Goal: Task Accomplishment & Management: Manage account settings

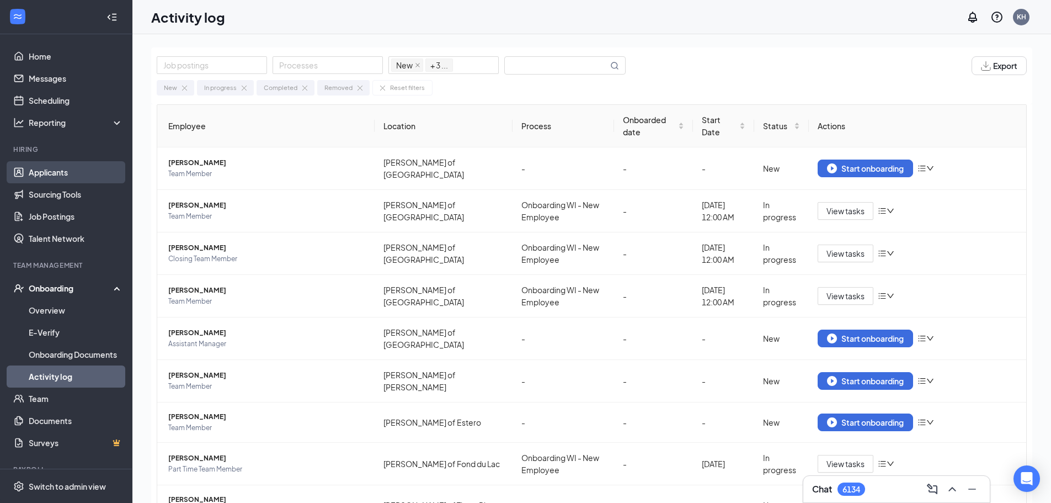
click at [57, 171] on link "Applicants" at bounding box center [76, 172] width 94 height 22
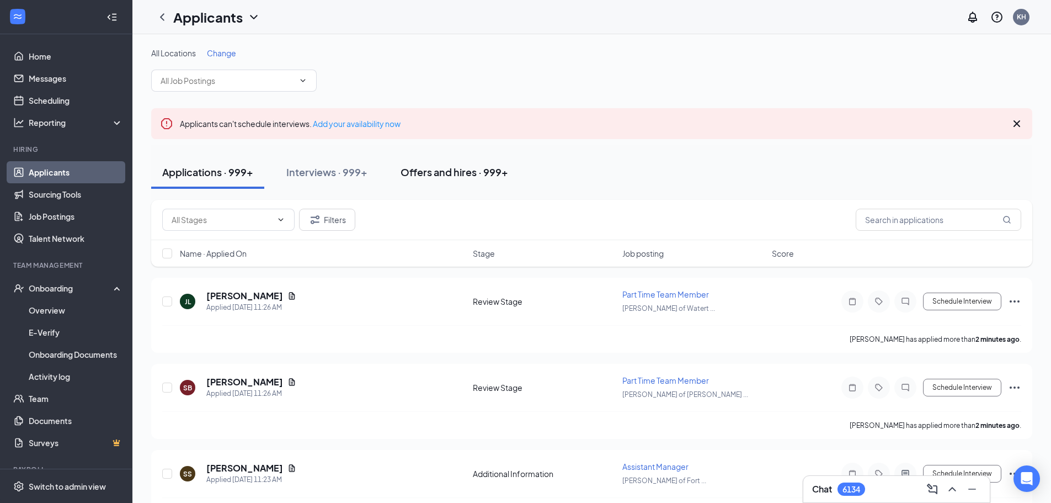
click at [430, 172] on div "Offers and hires · 999+" at bounding box center [455, 172] width 108 height 14
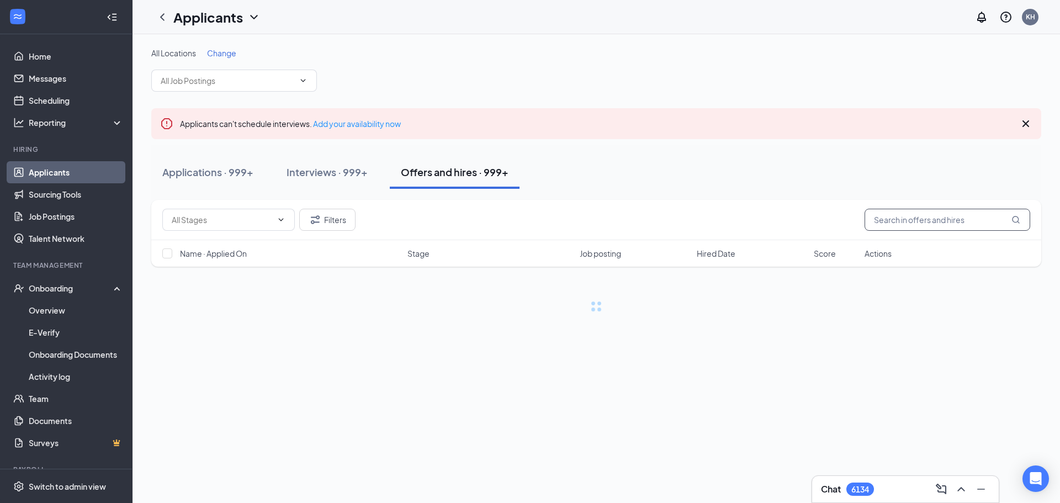
click at [908, 221] on input "text" at bounding box center [947, 220] width 166 height 22
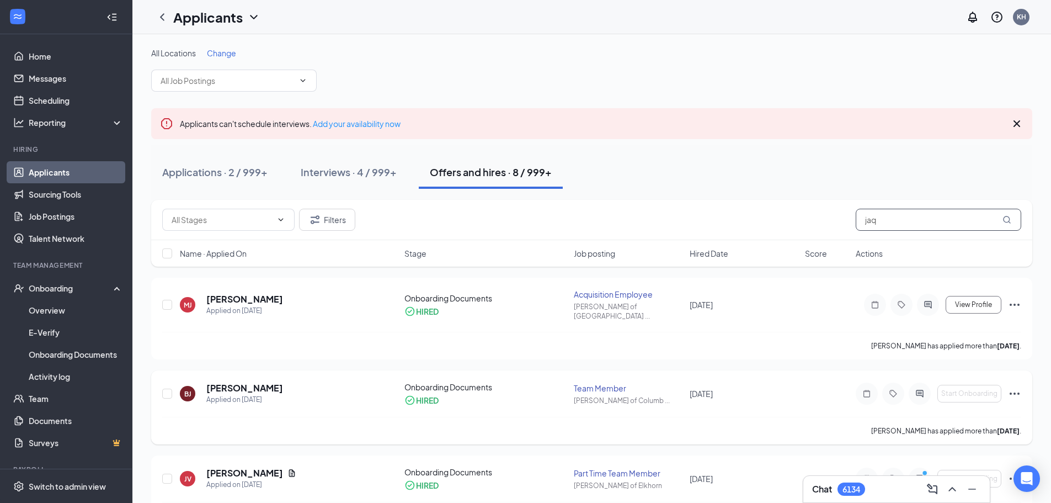
type input "jaq"
click at [1014, 392] on icon "Ellipses" at bounding box center [1015, 393] width 10 height 2
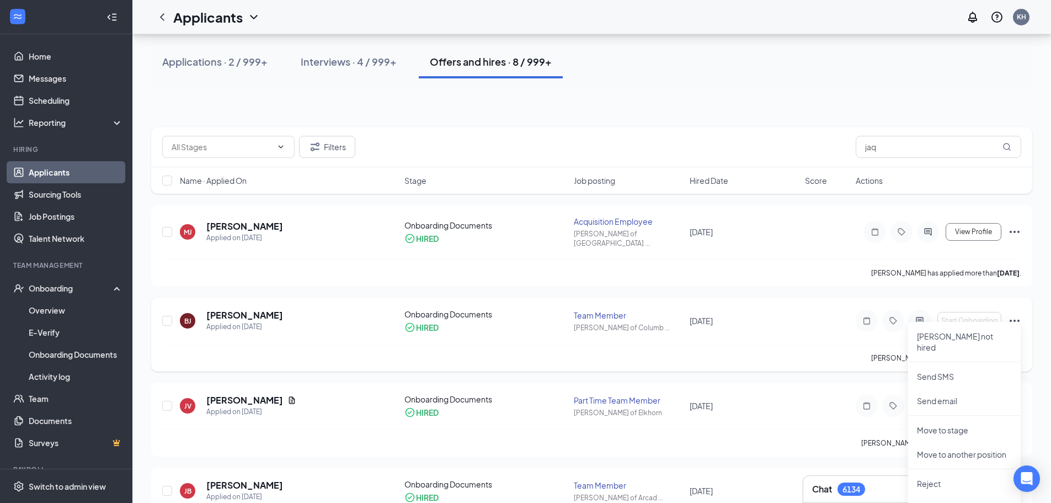
scroll to position [55, 0]
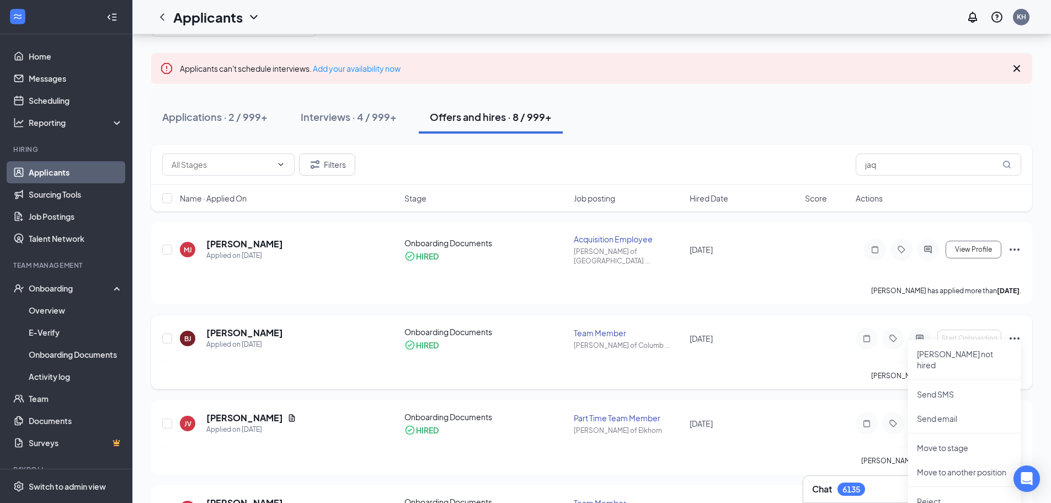
click at [1014, 332] on icon "Ellipses" at bounding box center [1014, 338] width 13 height 13
click at [969, 353] on p "[PERSON_NAME] not hired" at bounding box center [964, 359] width 95 height 22
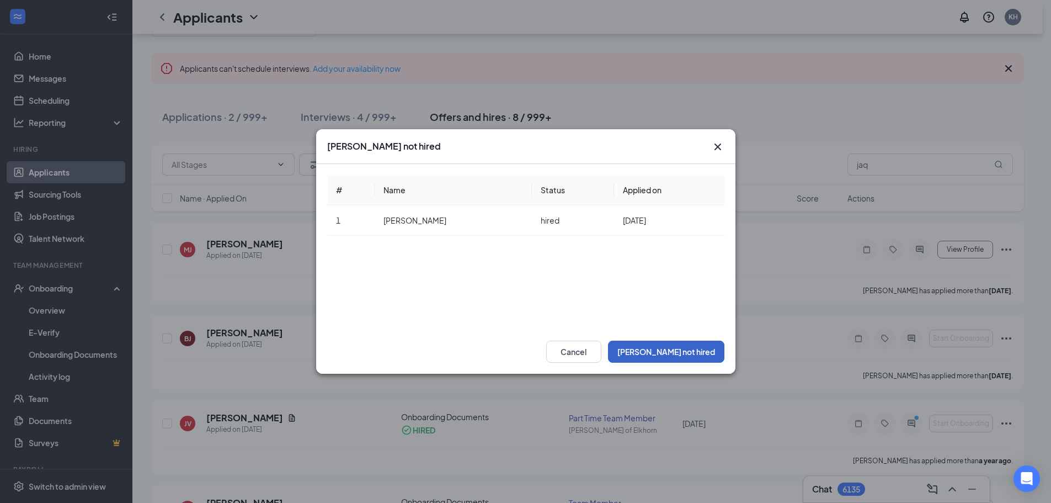
click at [707, 352] on button "[PERSON_NAME] not hired" at bounding box center [666, 352] width 116 height 22
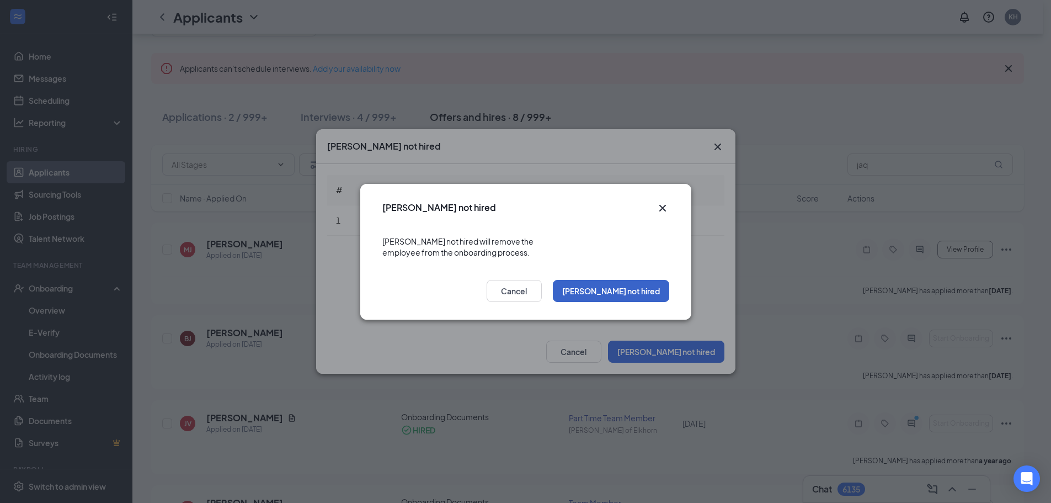
click at [632, 289] on button "[PERSON_NAME] not hired" at bounding box center [611, 291] width 116 height 22
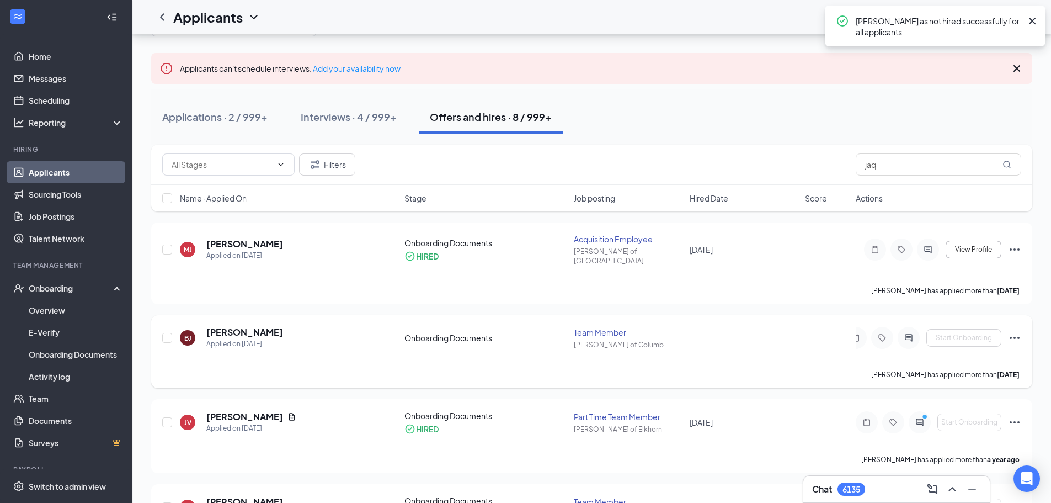
click at [1015, 337] on icon "Ellipses" at bounding box center [1015, 338] width 10 height 2
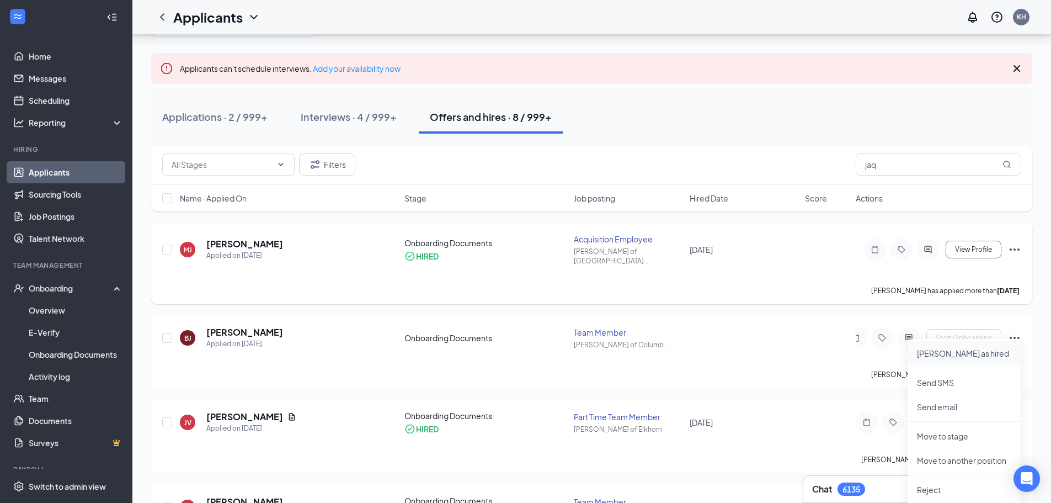
click at [966, 358] on p "[PERSON_NAME] as hired" at bounding box center [964, 353] width 95 height 11
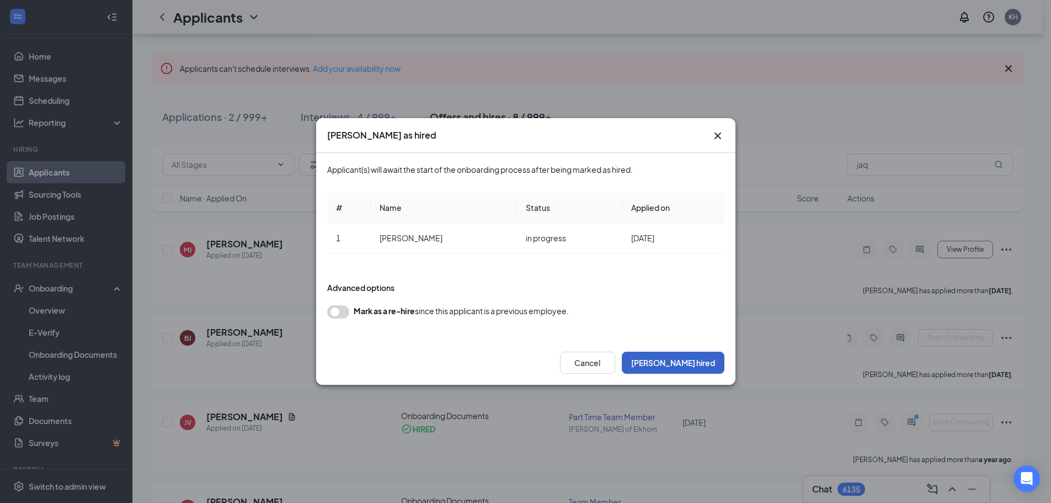
click at [696, 359] on button "[PERSON_NAME] hired" at bounding box center [673, 363] width 103 height 22
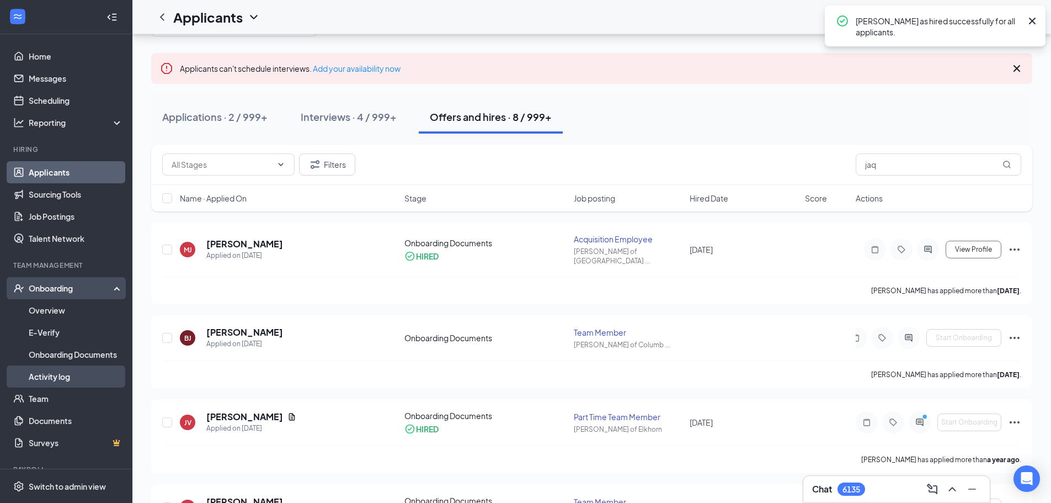
click at [50, 374] on link "Activity log" at bounding box center [76, 376] width 94 height 22
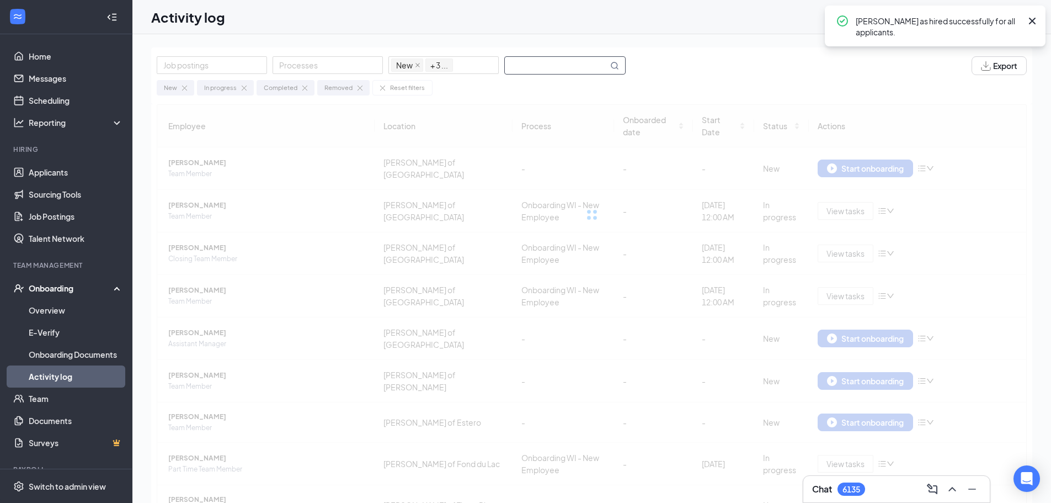
click at [533, 72] on input "text" at bounding box center [556, 65] width 103 height 17
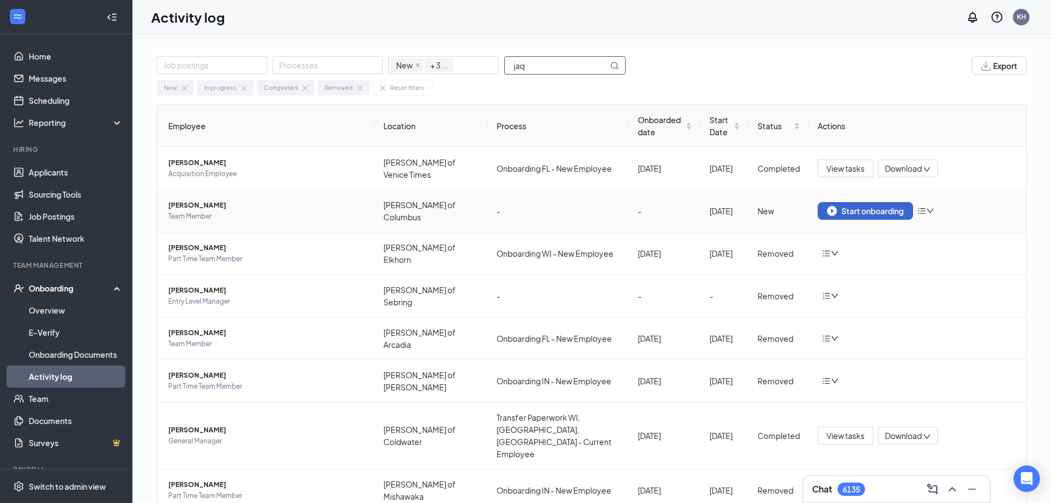
type input "jaq"
click at [879, 214] on div "Start onboarding" at bounding box center [865, 211] width 77 height 10
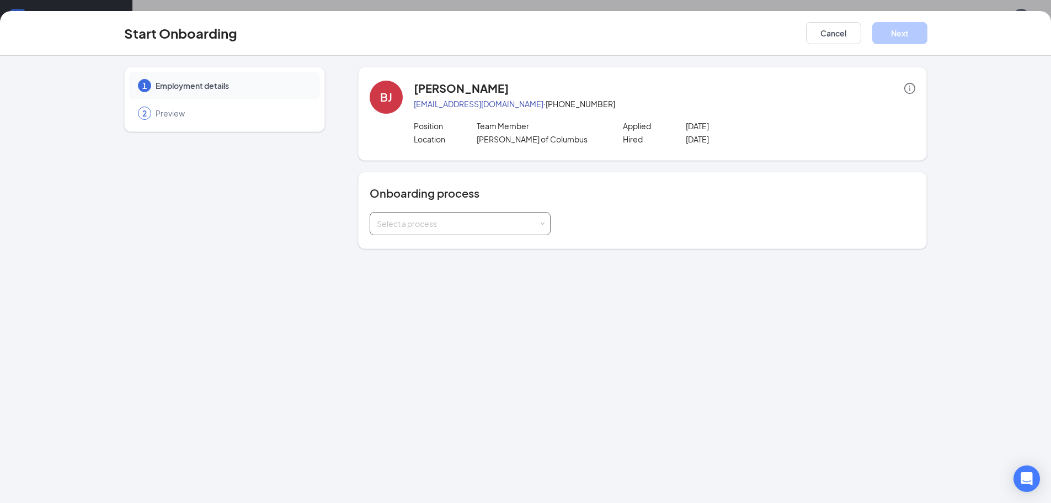
click at [544, 226] on div "Select a process" at bounding box center [460, 223] width 167 height 22
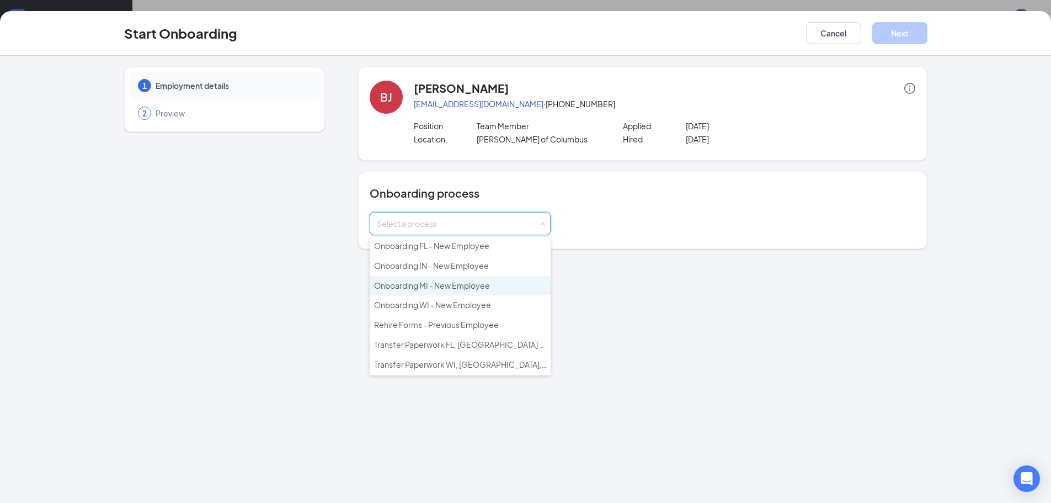
scroll to position [40, 0]
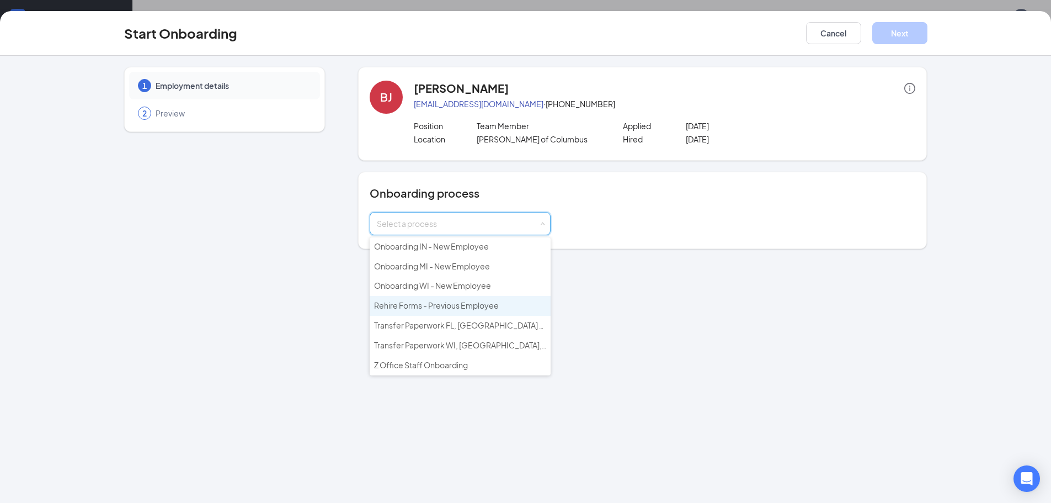
click at [458, 309] on span "Rehire Forms - Previous Employee" at bounding box center [436, 305] width 125 height 10
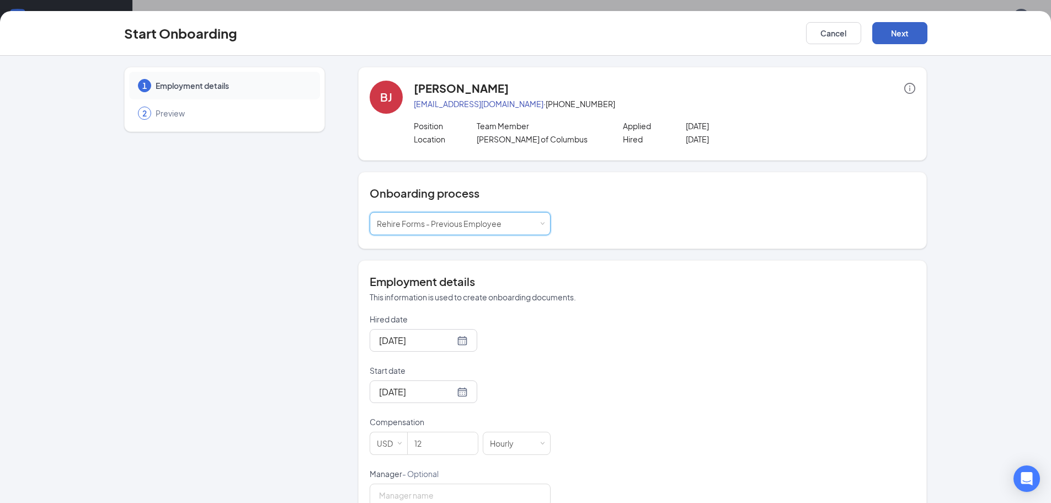
click at [890, 35] on button "Next" at bounding box center [900, 33] width 55 height 22
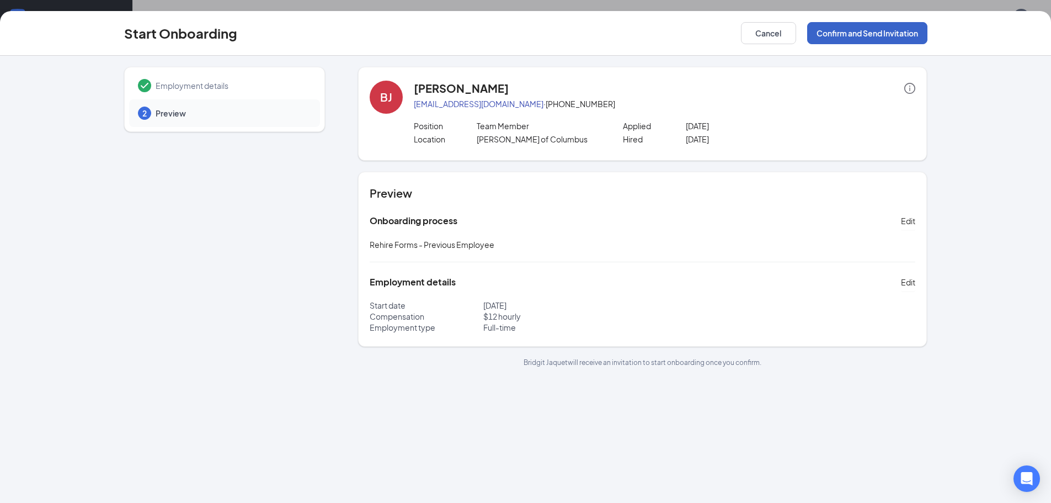
click at [843, 35] on button "Confirm and Send Invitation" at bounding box center [867, 33] width 120 height 22
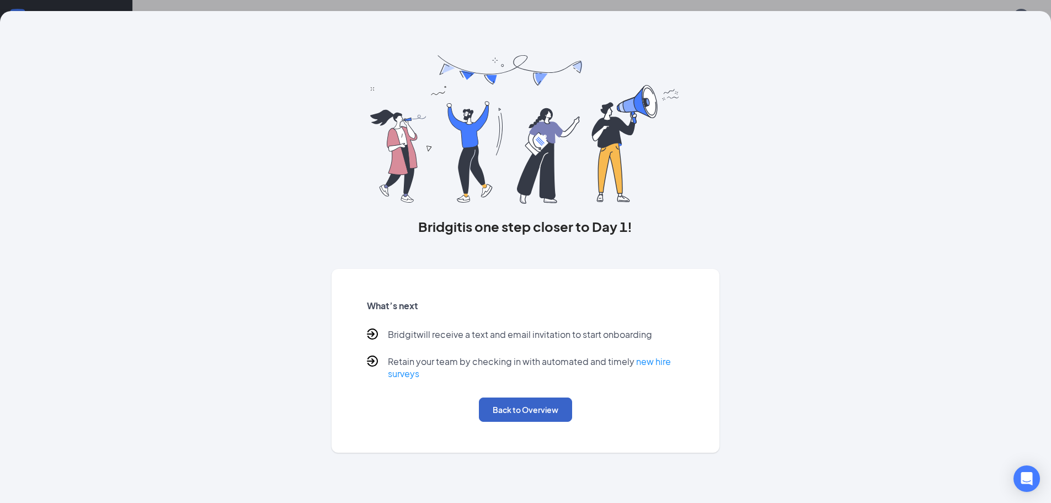
click at [515, 412] on button "Back to Overview" at bounding box center [525, 409] width 93 height 24
